Goal: Navigation & Orientation: Find specific page/section

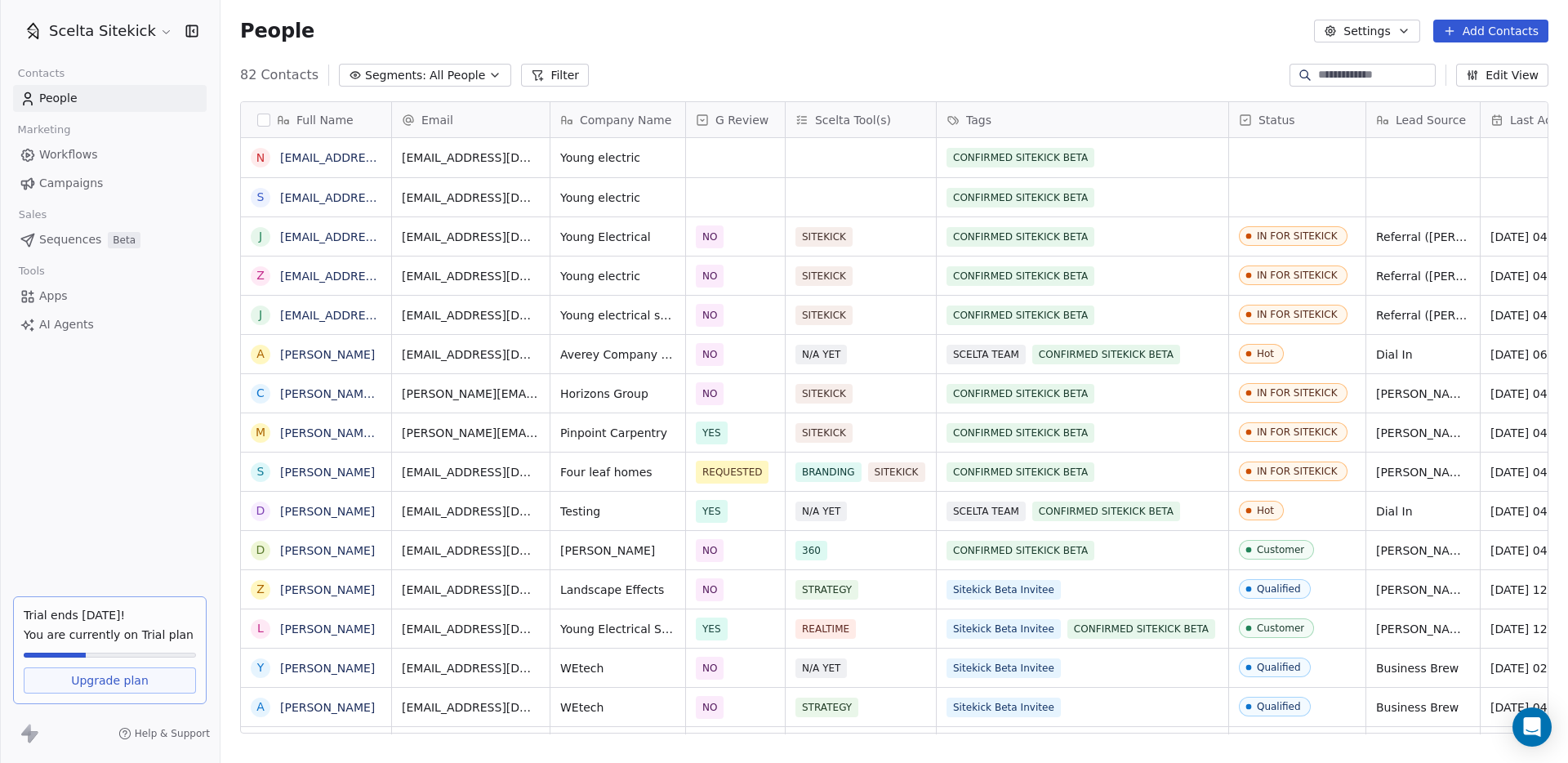
scroll to position [671, 1347]
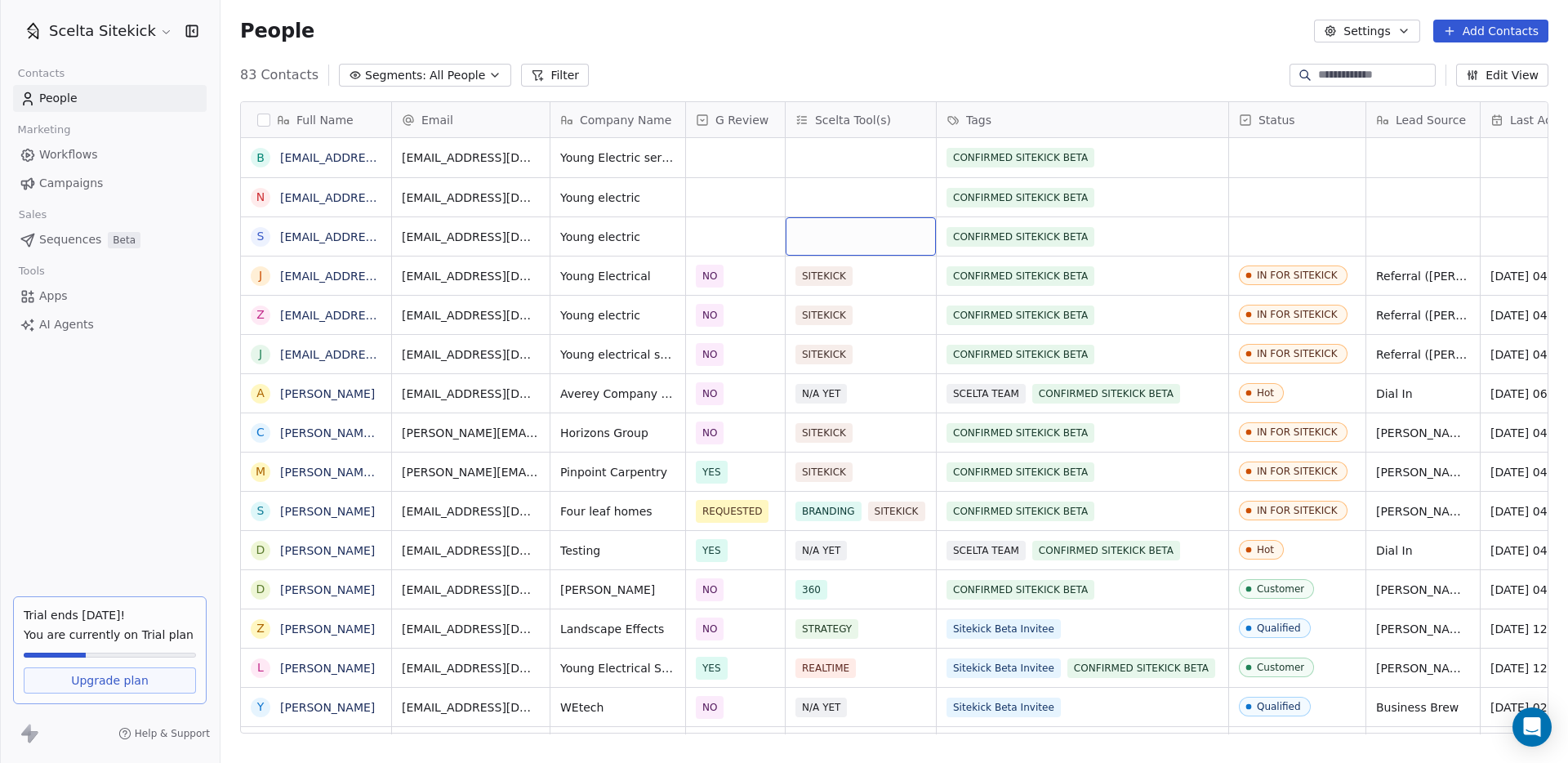
click at [819, 241] on div "grid" at bounding box center [860, 236] width 150 height 38
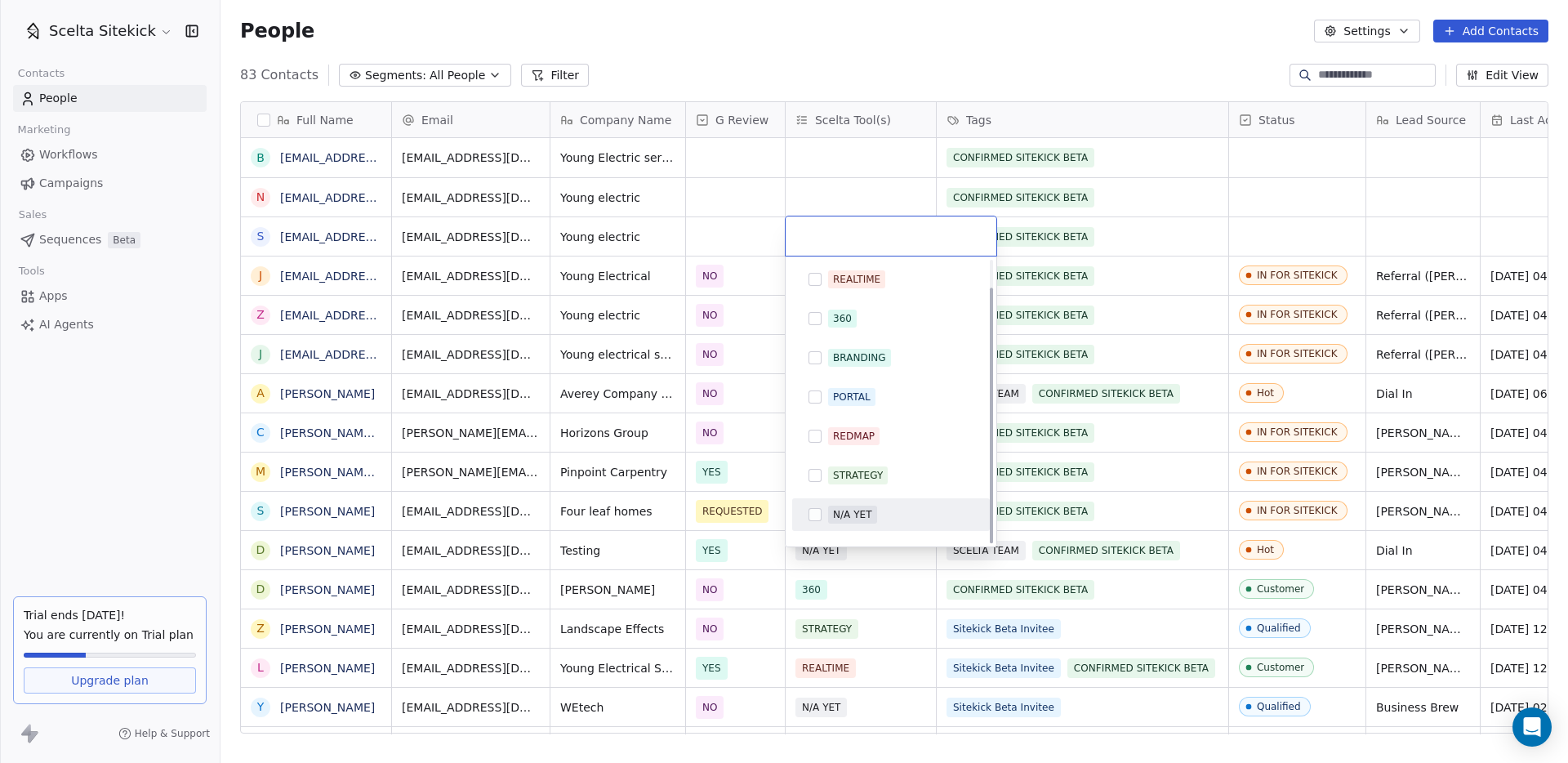
scroll to position [31, 0]
click at [841, 525] on div "SITEKICK" at bounding box center [854, 523] width 44 height 15
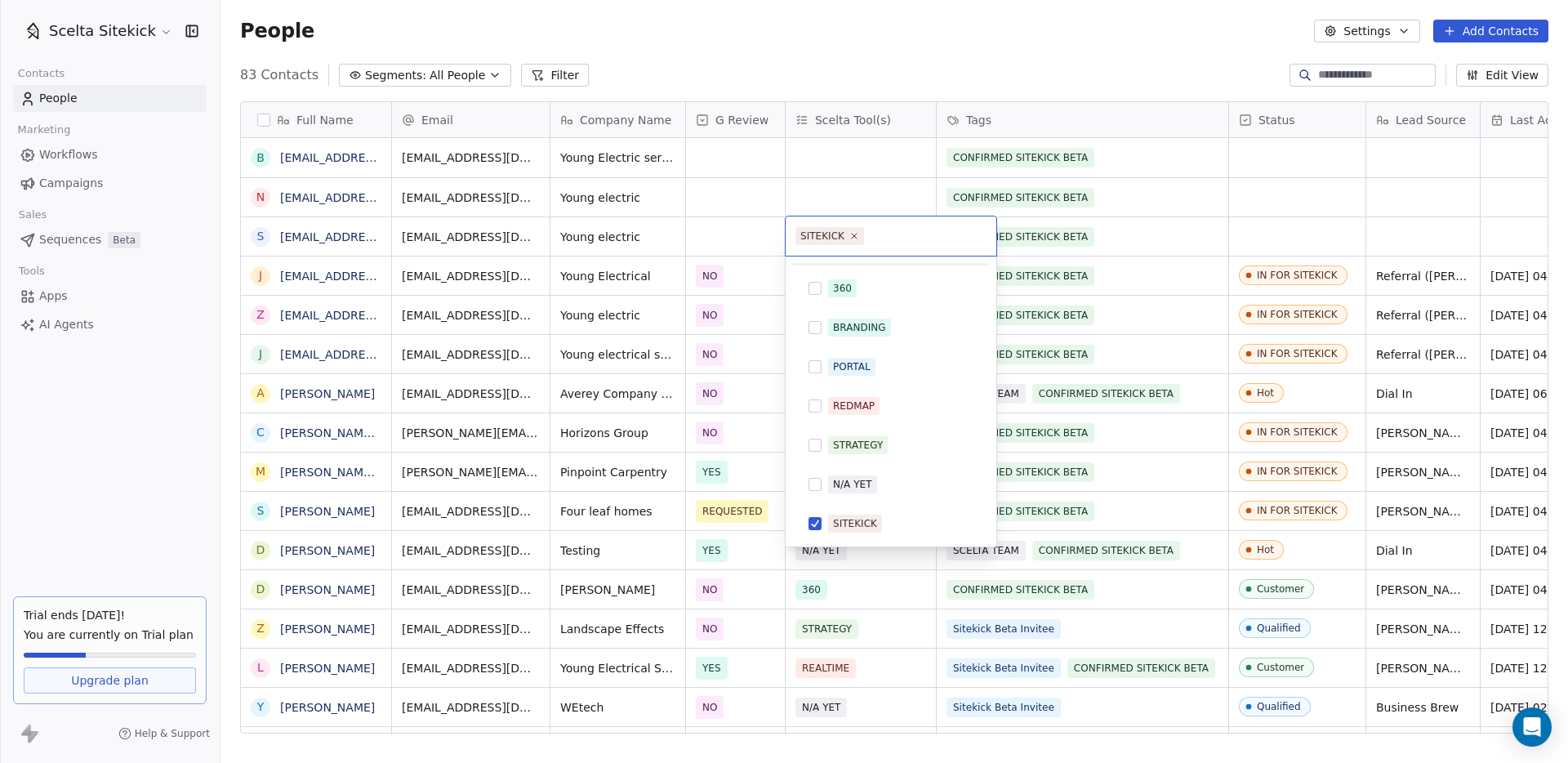
click at [838, 183] on html "Scelta Sitekick Contacts People Marketing Workflows Campaigns Sales Sequences B…" at bounding box center [784, 382] width 1568 height 763
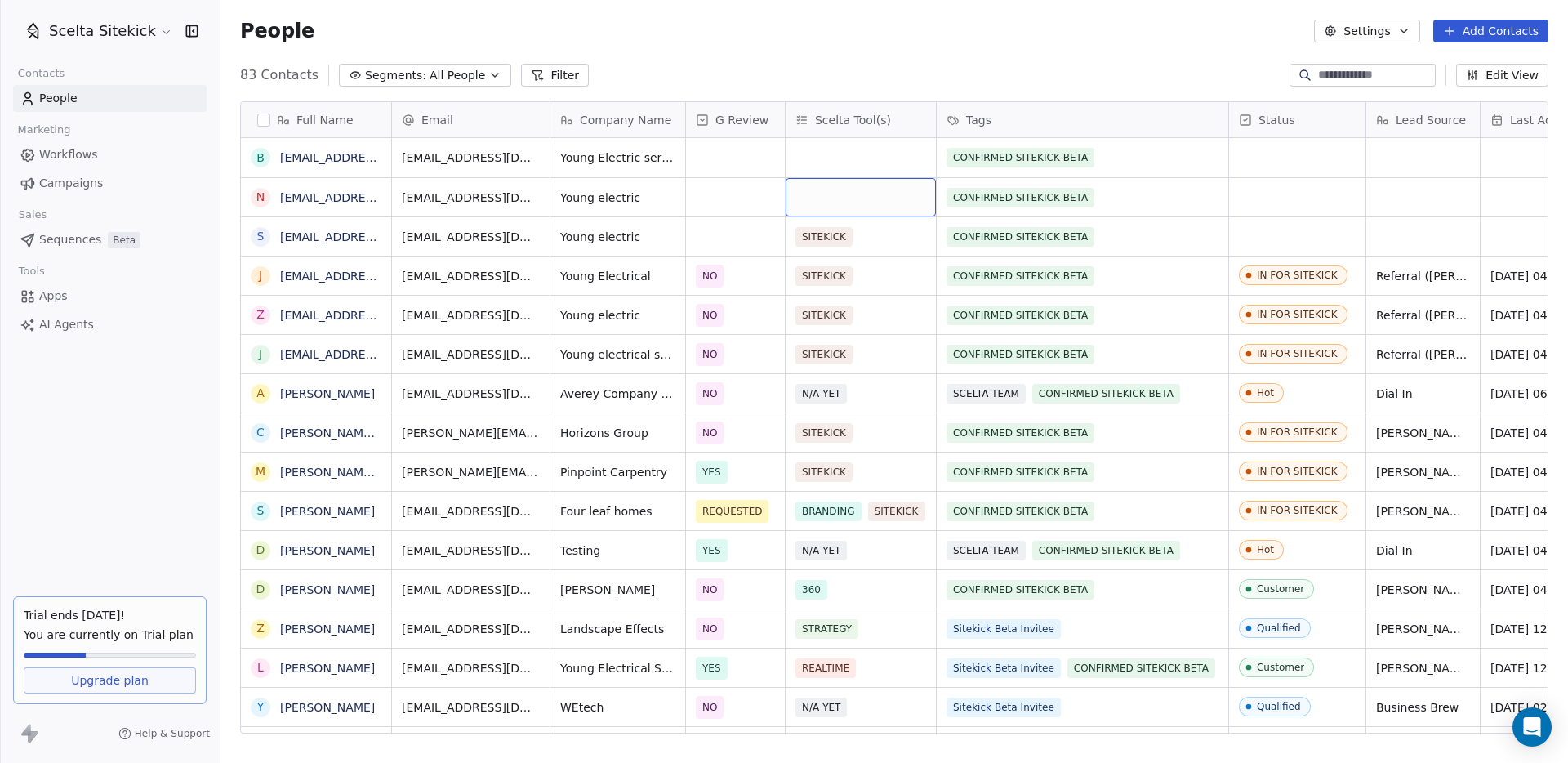
click at [835, 183] on div "grid" at bounding box center [860, 197] width 150 height 38
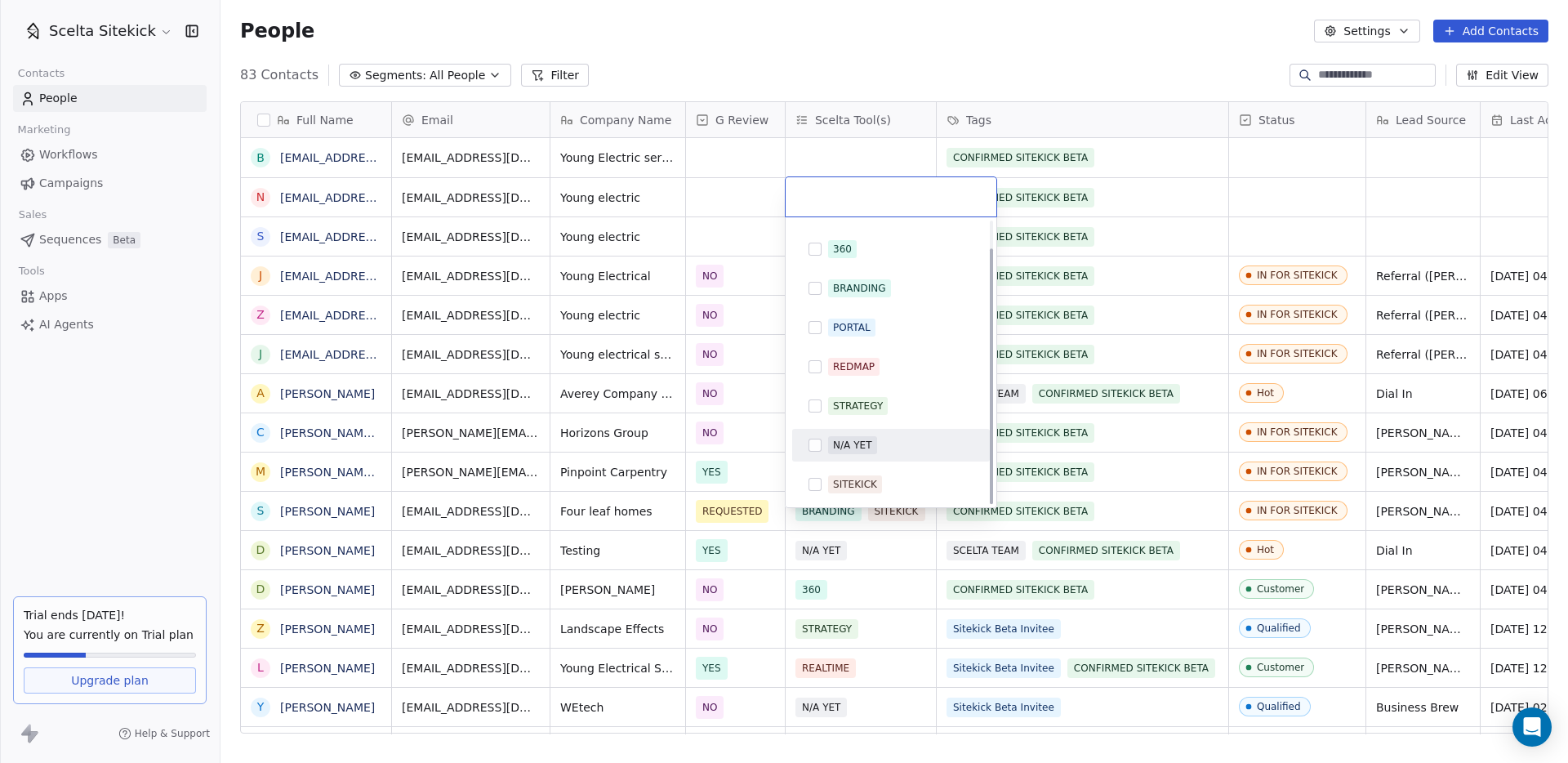
click at [858, 484] on div "SITEKICK" at bounding box center [854, 484] width 44 height 15
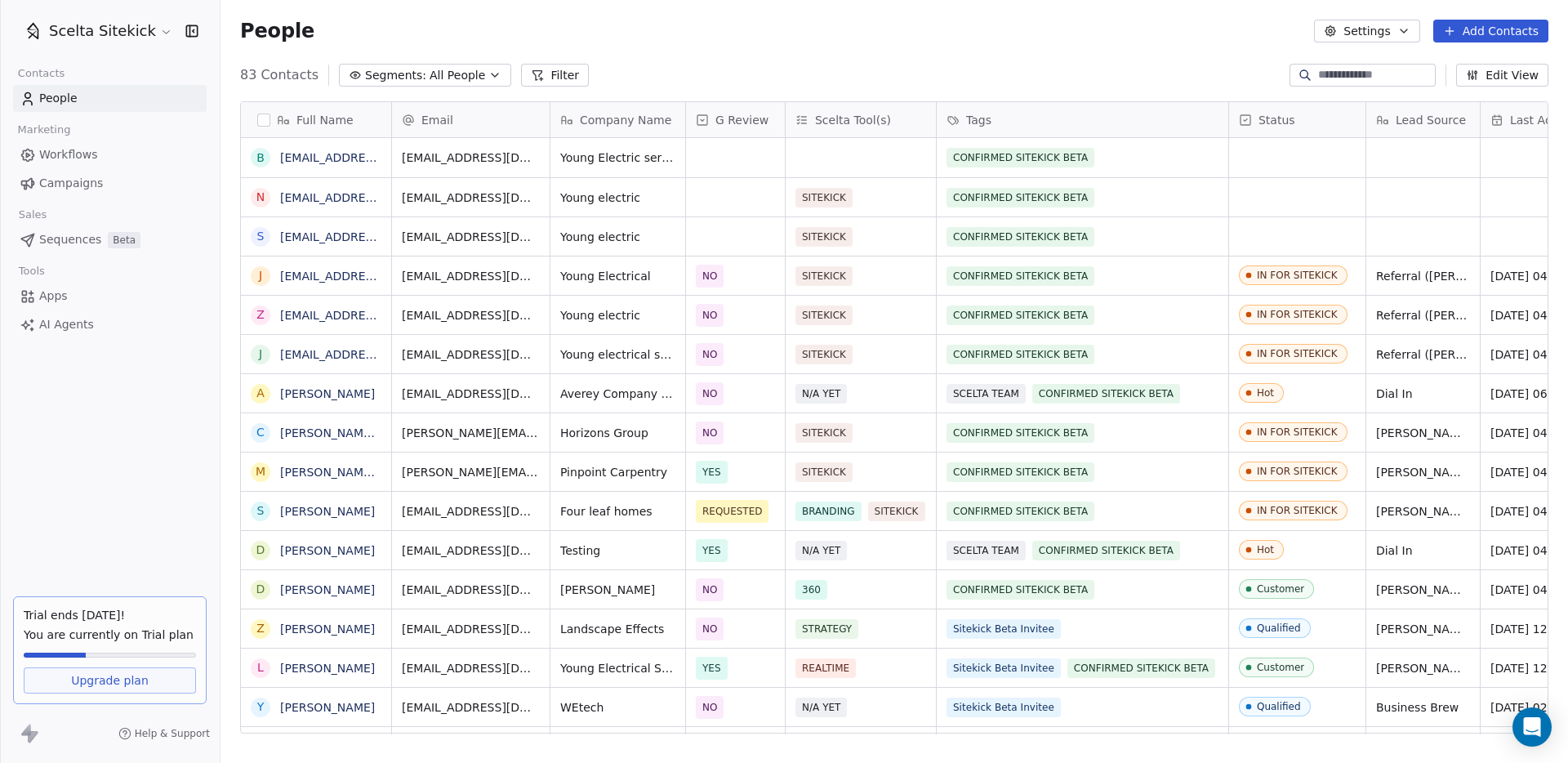
click at [852, 153] on html "Scelta Sitekick Contacts People Marketing Workflows Campaigns Sales Sequences B…" at bounding box center [784, 382] width 1568 height 763
click at [852, 153] on div "grid" at bounding box center [860, 158] width 150 height 39
click at [849, 165] on div "grid" at bounding box center [860, 158] width 150 height 39
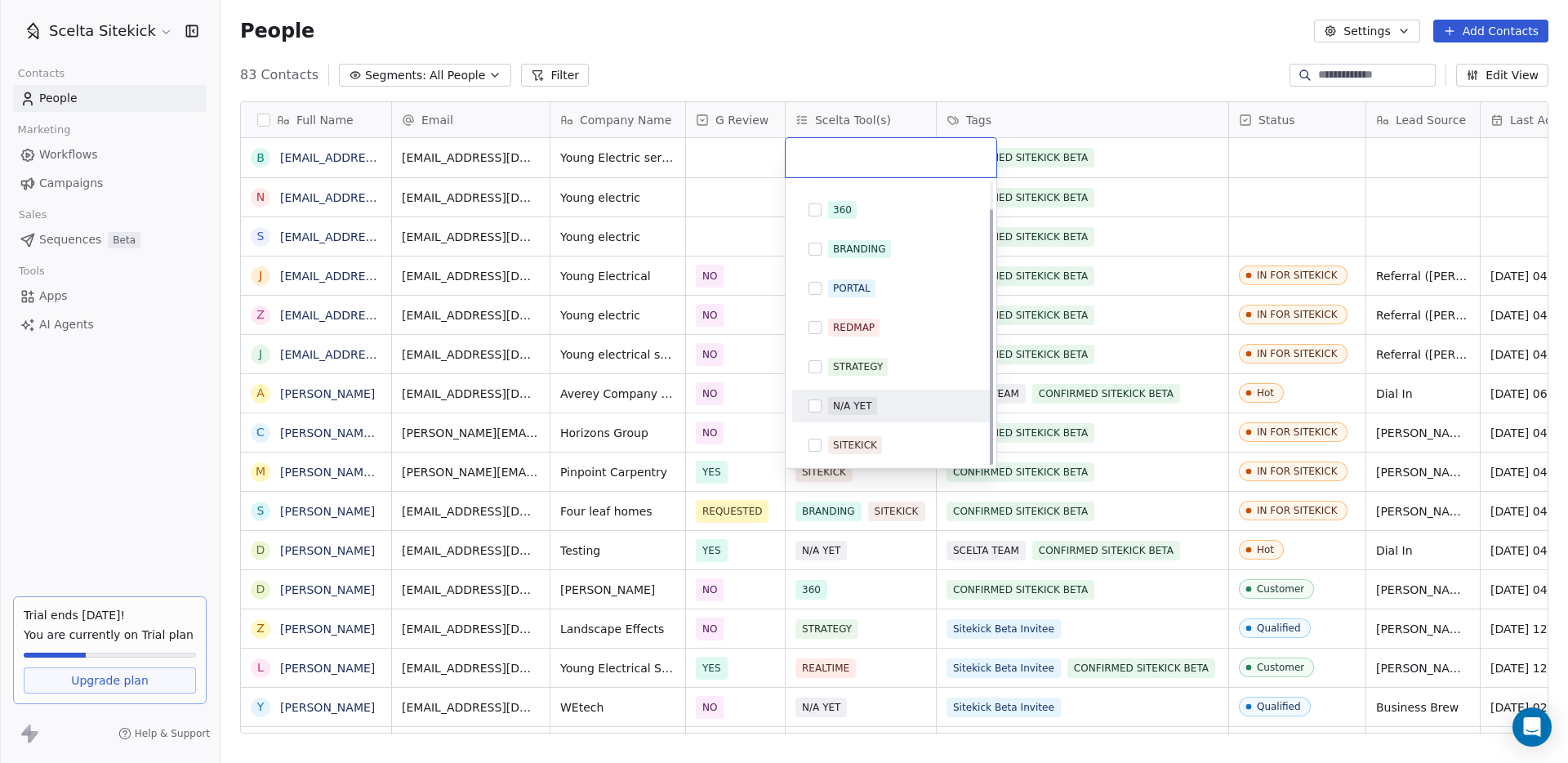
click at [853, 446] on div "SITEKICK" at bounding box center [854, 445] width 44 height 15
click at [1040, 249] on html "Scelta Sitekick Contacts People Marketing Workflows Campaigns Sales Sequences B…" at bounding box center [784, 382] width 1568 height 763
